Goal: Check status: Check status

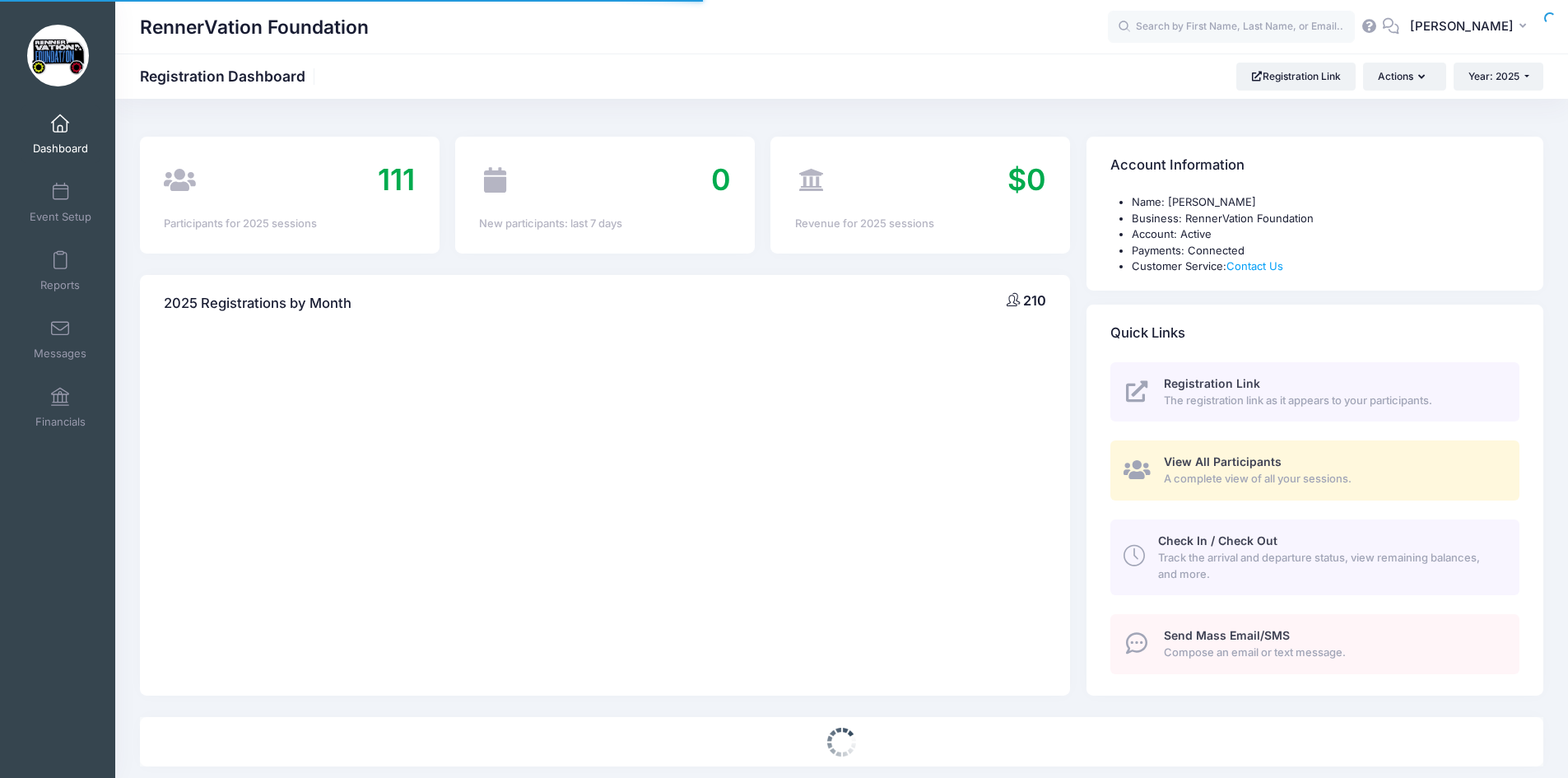
select select
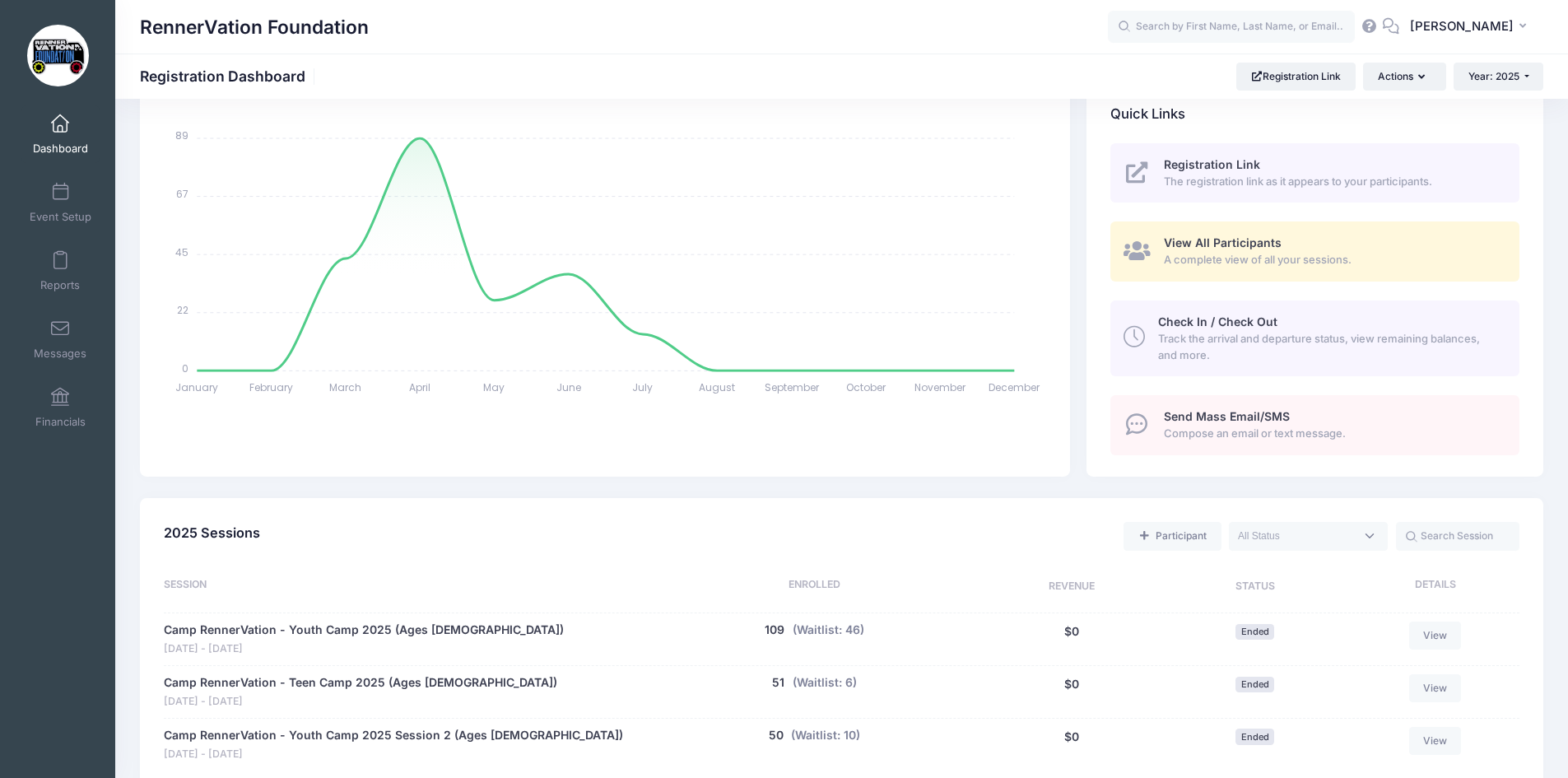
scroll to position [737, 0]
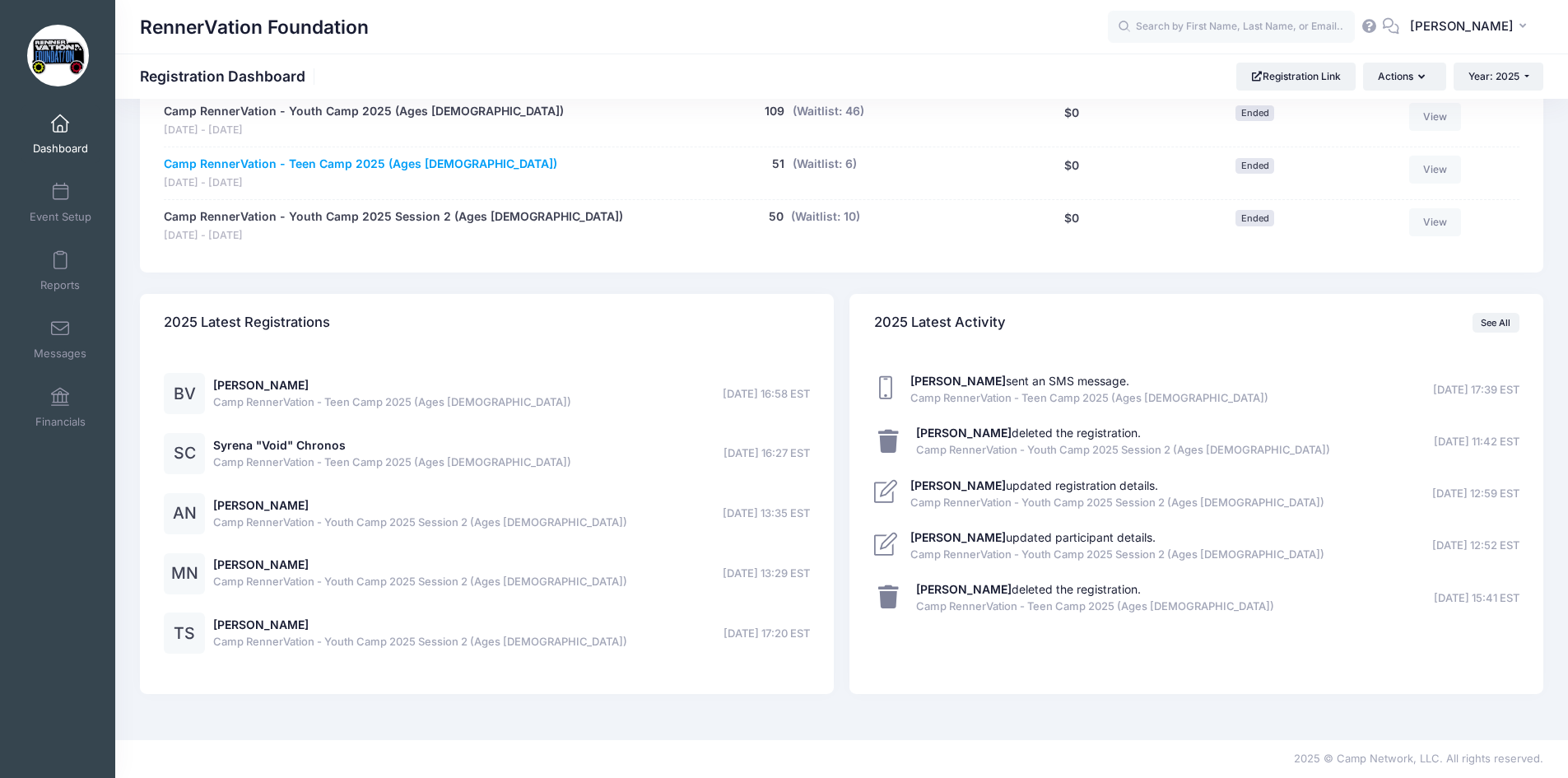
click at [330, 161] on link "Camp RennerVation - Teen Camp 2025 (Ages [DEMOGRAPHIC_DATA])" at bounding box center [360, 164] width 393 height 17
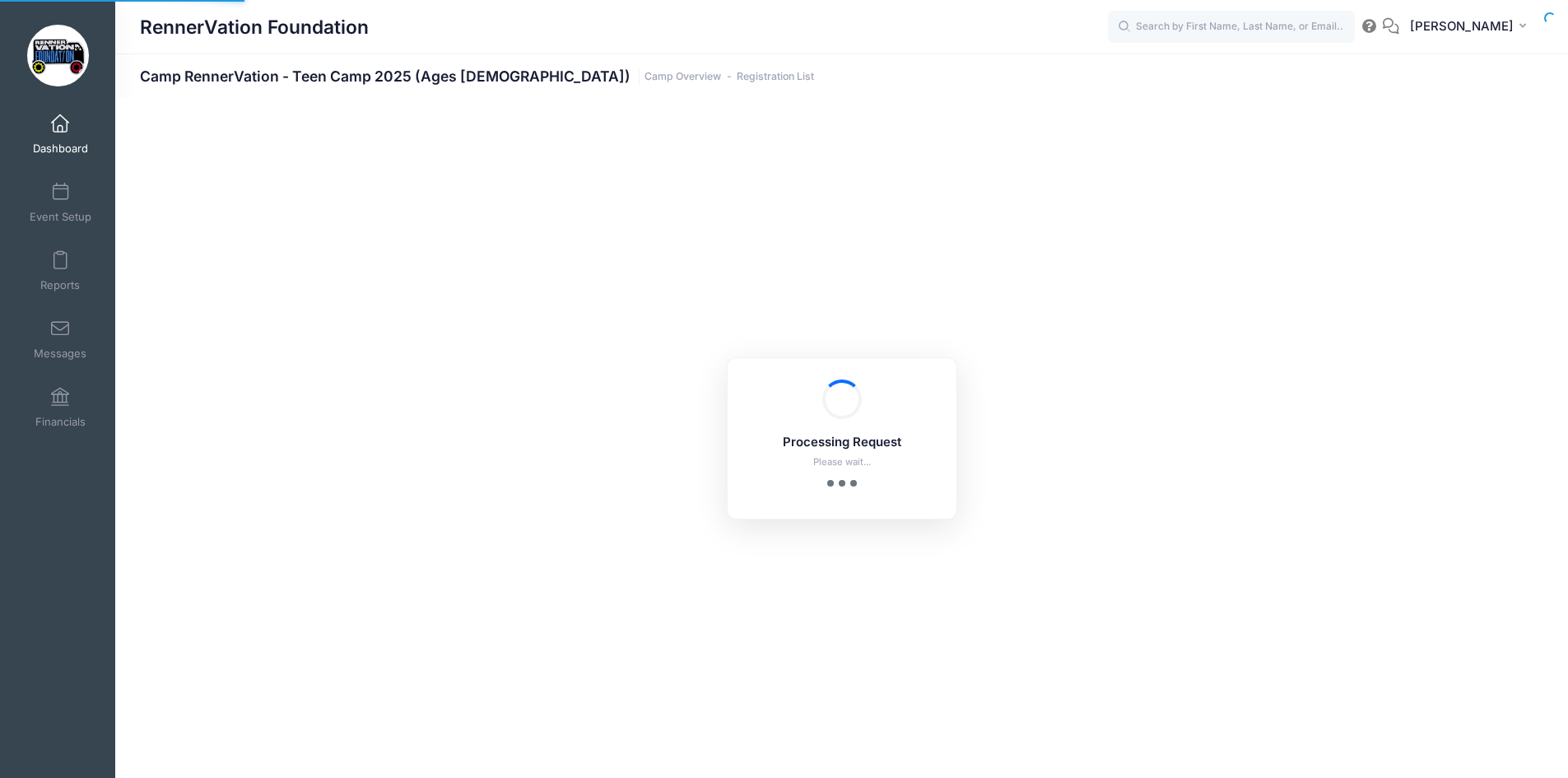
select select "10"
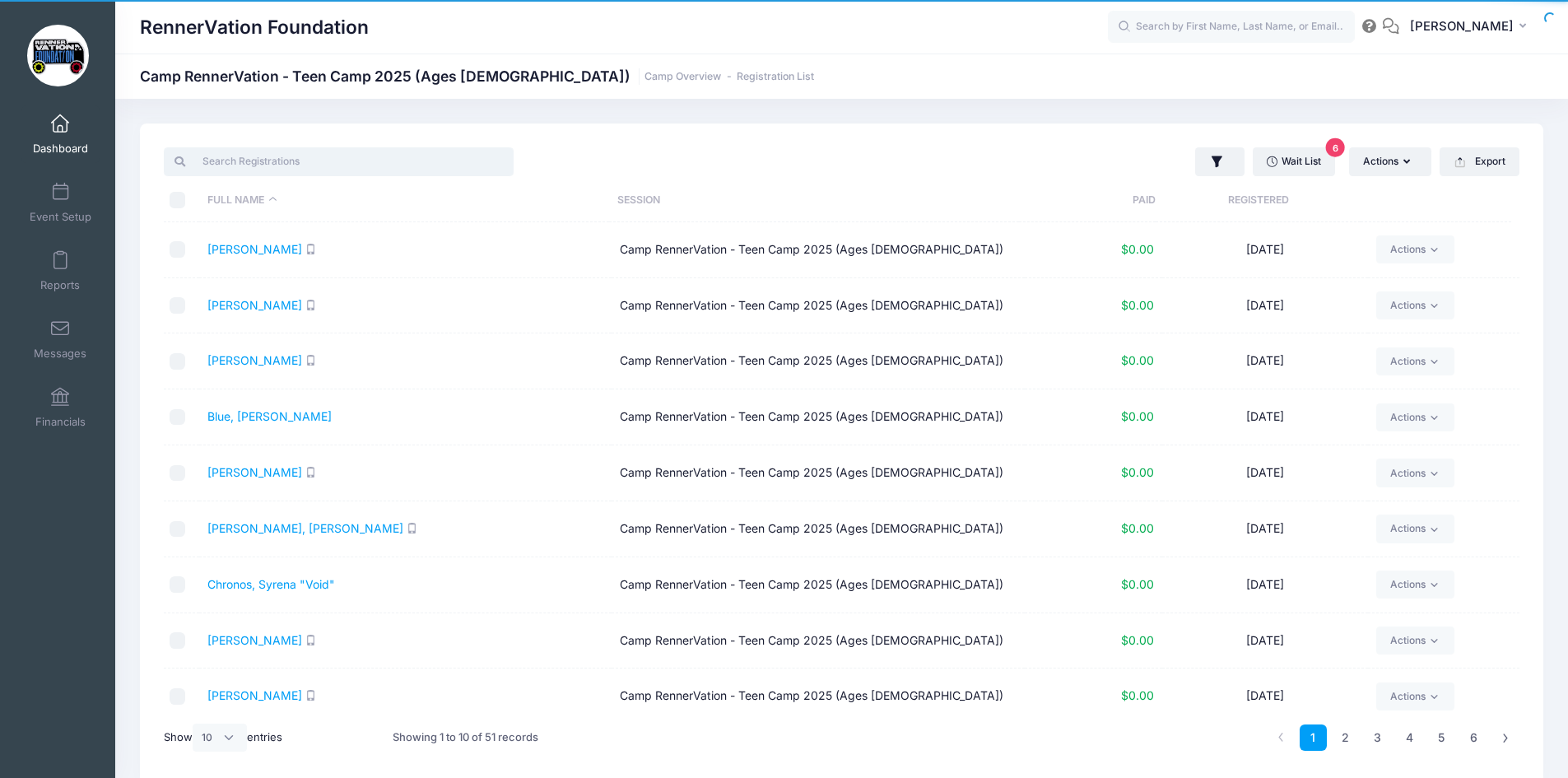
click at [315, 156] on input "search" at bounding box center [339, 161] width 350 height 28
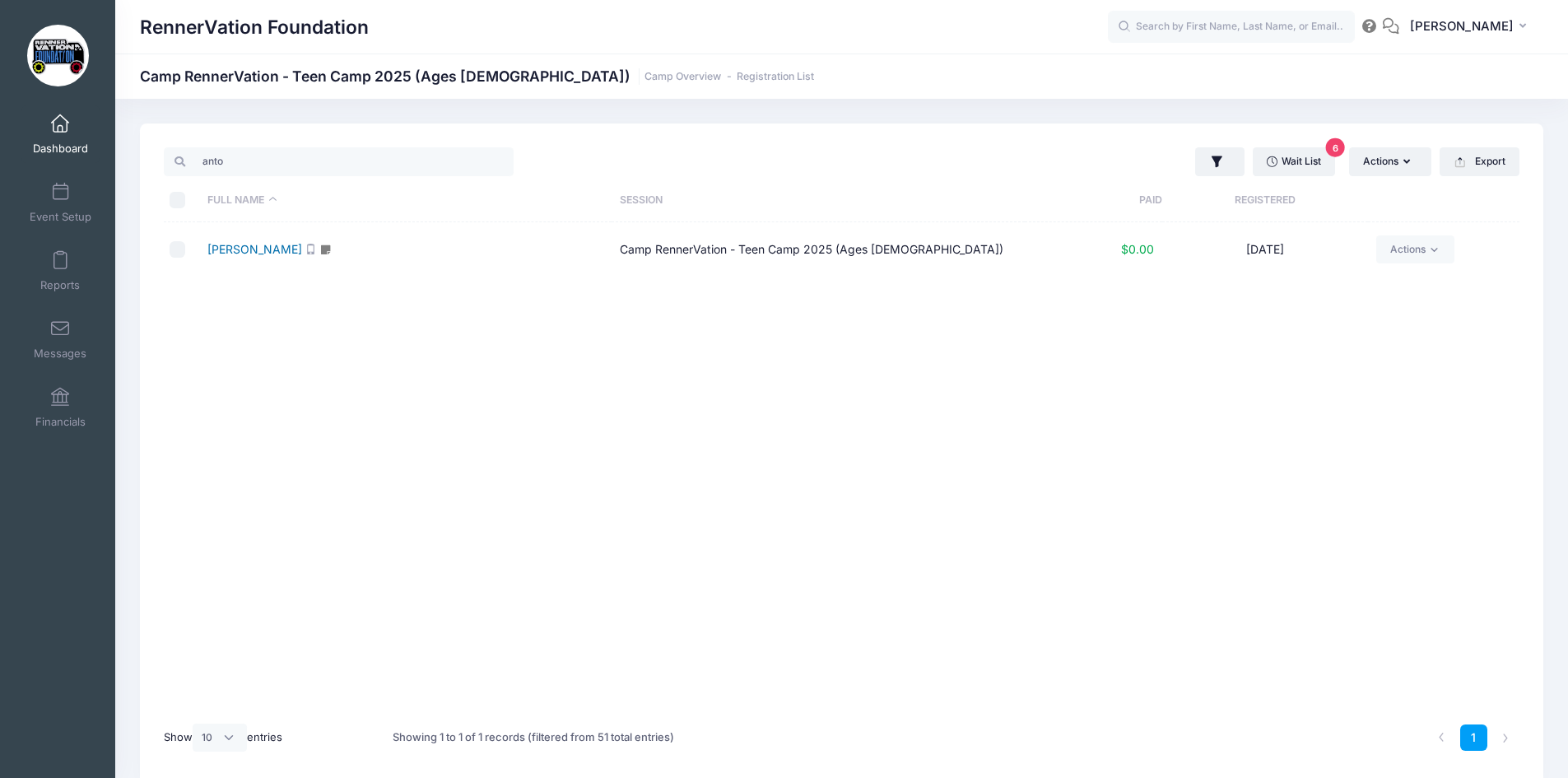
click at [246, 252] on link "Martine, Antonio" at bounding box center [254, 249] width 95 height 14
click at [264, 164] on input "anto" at bounding box center [339, 161] width 350 height 28
type input "fai"
click at [271, 252] on link "Moreno, Faith" at bounding box center [254, 249] width 95 height 14
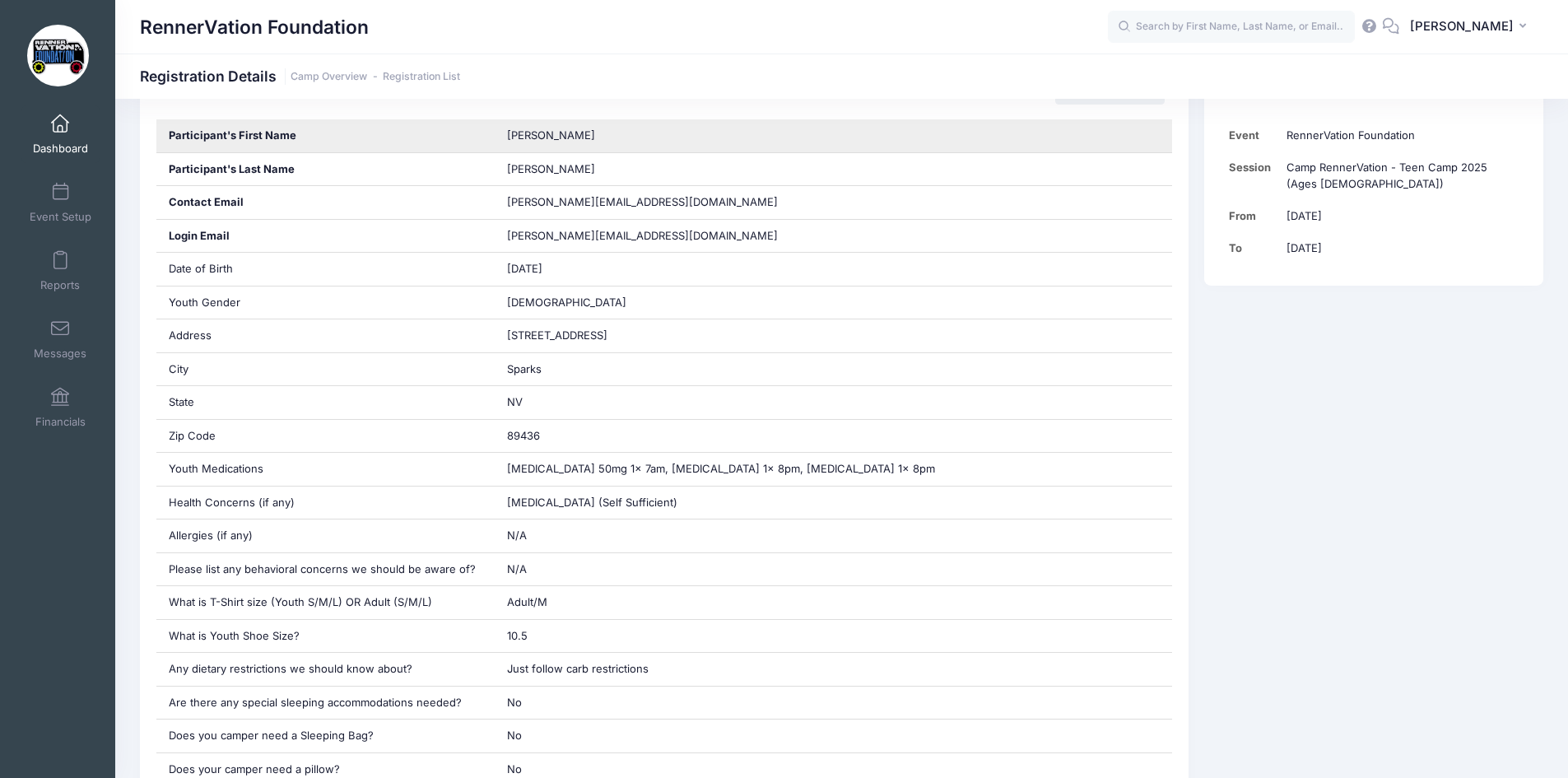
scroll to position [768, 0]
